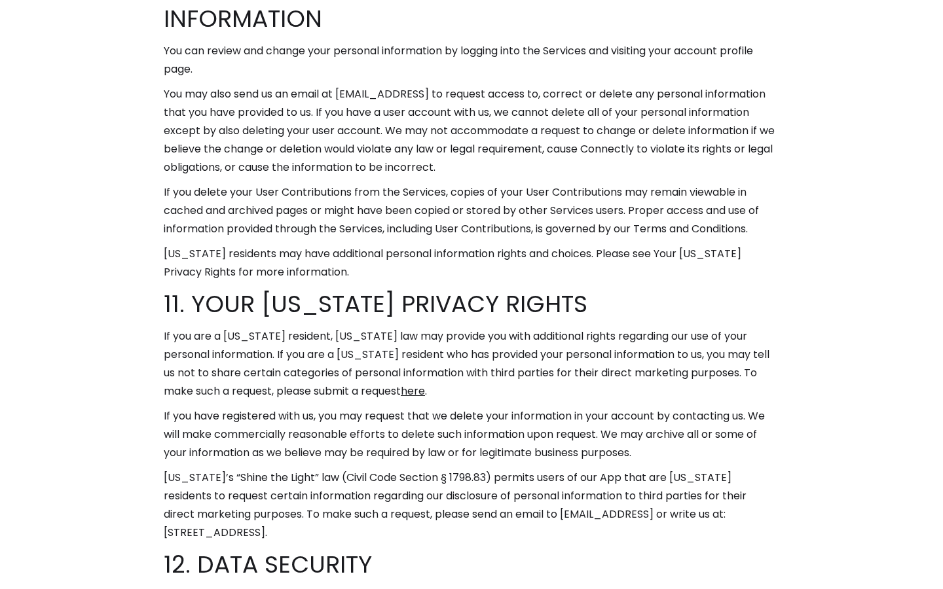
scroll to position [8061, 0]
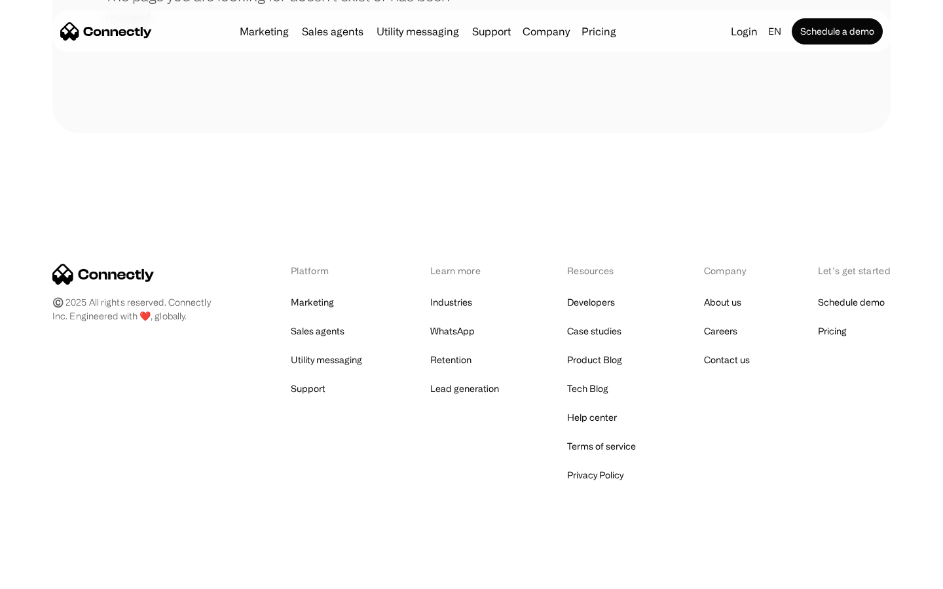
scroll to position [239, 0]
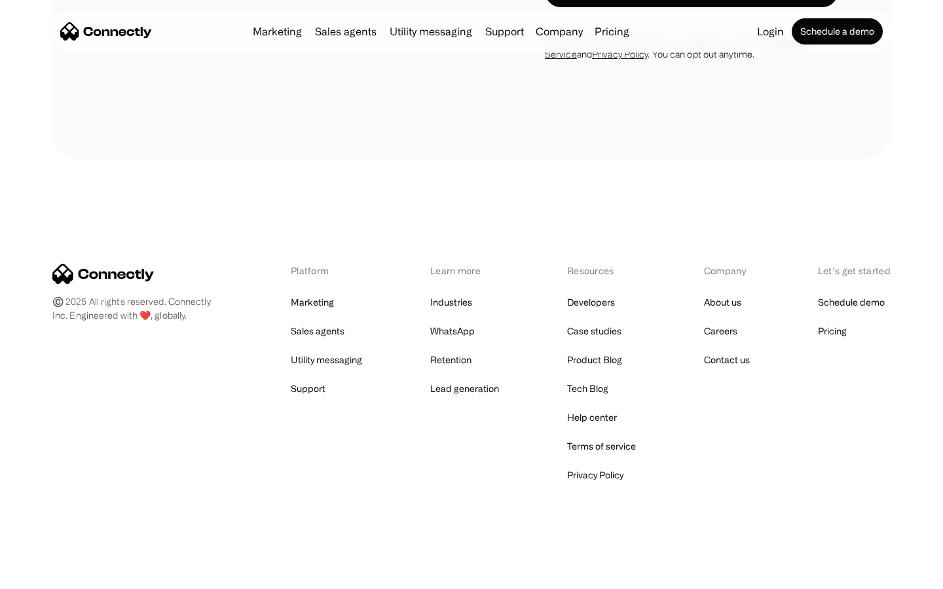
scroll to position [733, 0]
